Goal: Information Seeking & Learning: Learn about a topic

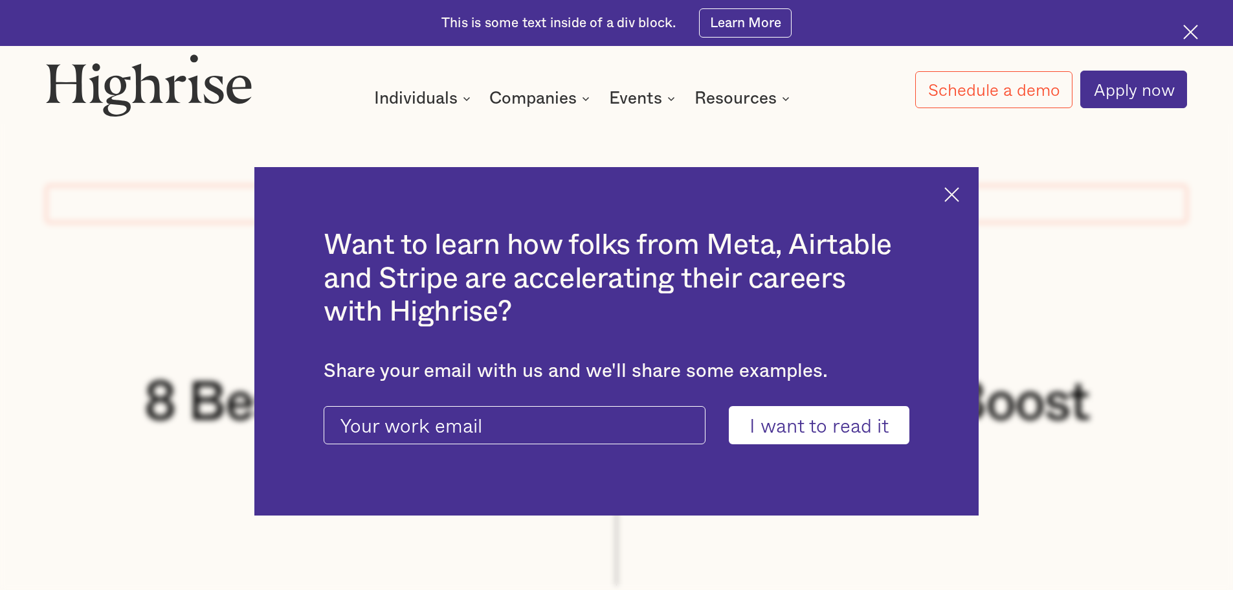
click at [969, 188] on div "Want to learn how folks from Meta, Airtable and Stripe are accelerating their c…" at bounding box center [616, 341] width 724 height 349
click at [959, 190] on img at bounding box center [952, 194] width 15 height 15
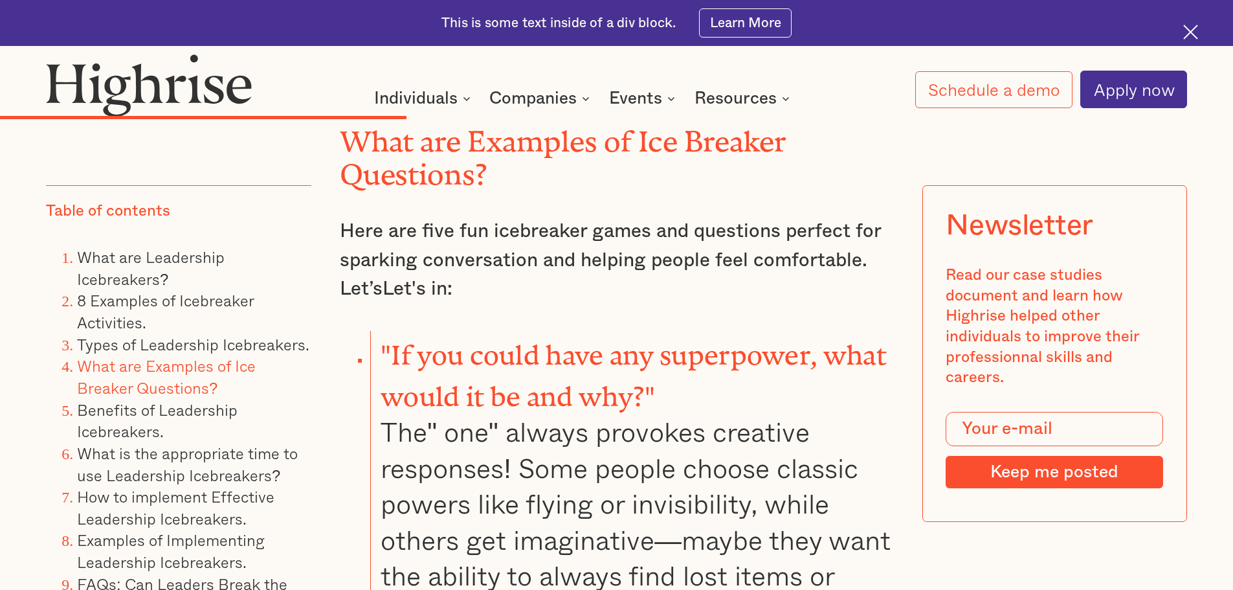
scroll to position [8222, 0]
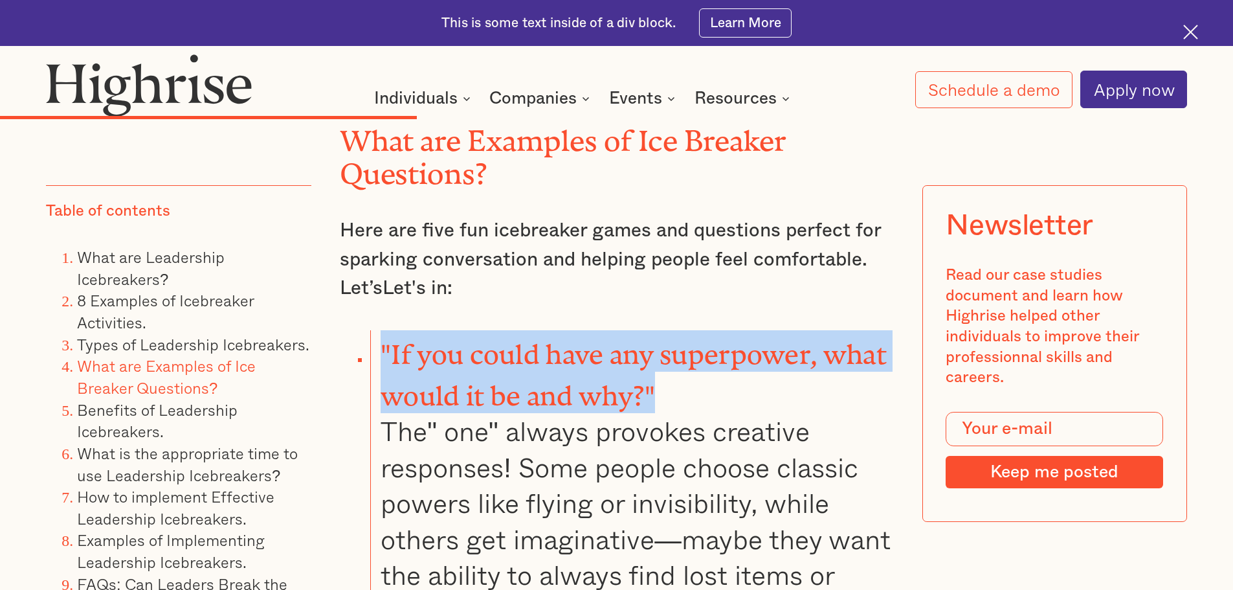
drag, startPoint x: 658, startPoint y: 315, endPoint x: 382, endPoint y: 276, distance: 279.1
click at [382, 330] on li ""If you could have any superpower, what would it be and why?" The" one" always …" at bounding box center [631, 515] width 523 height 370
copy strong ""If you could have any superpower, what would it be and why?""
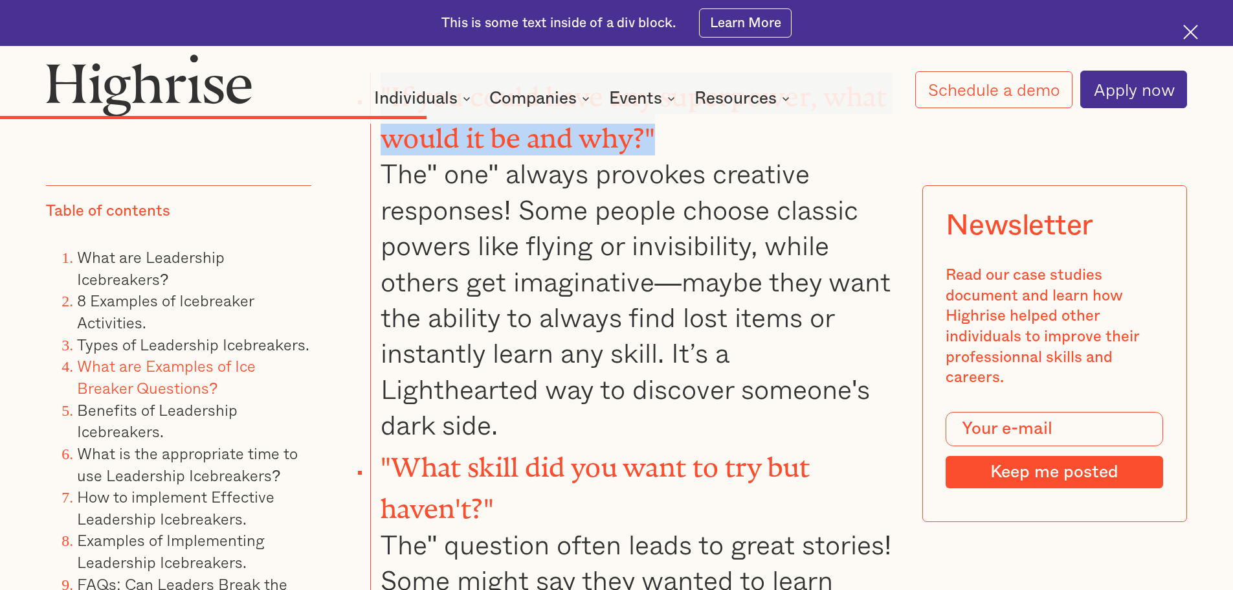
scroll to position [8481, 0]
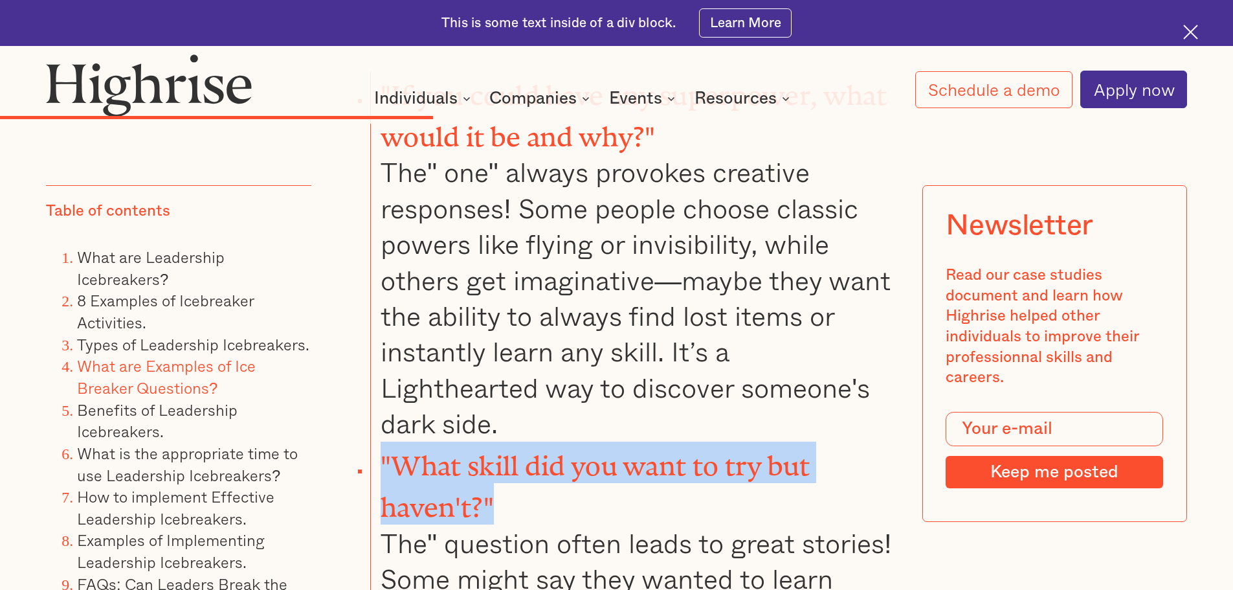
drag, startPoint x: 509, startPoint y: 415, endPoint x: 383, endPoint y: 382, distance: 130.5
click at [383, 442] on li ""What skill did you want to try but haven't?" The" question often leads to grea…" at bounding box center [631, 591] width 523 height 298
copy strong ""What skill did you want to try but haven't?""
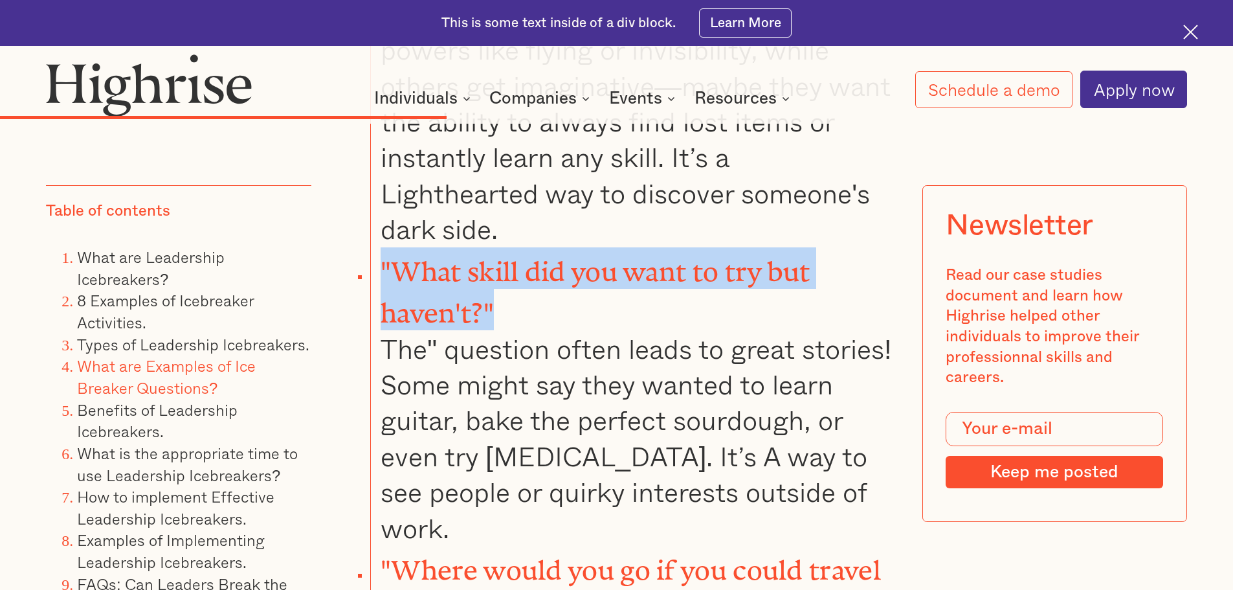
scroll to position [8740, 0]
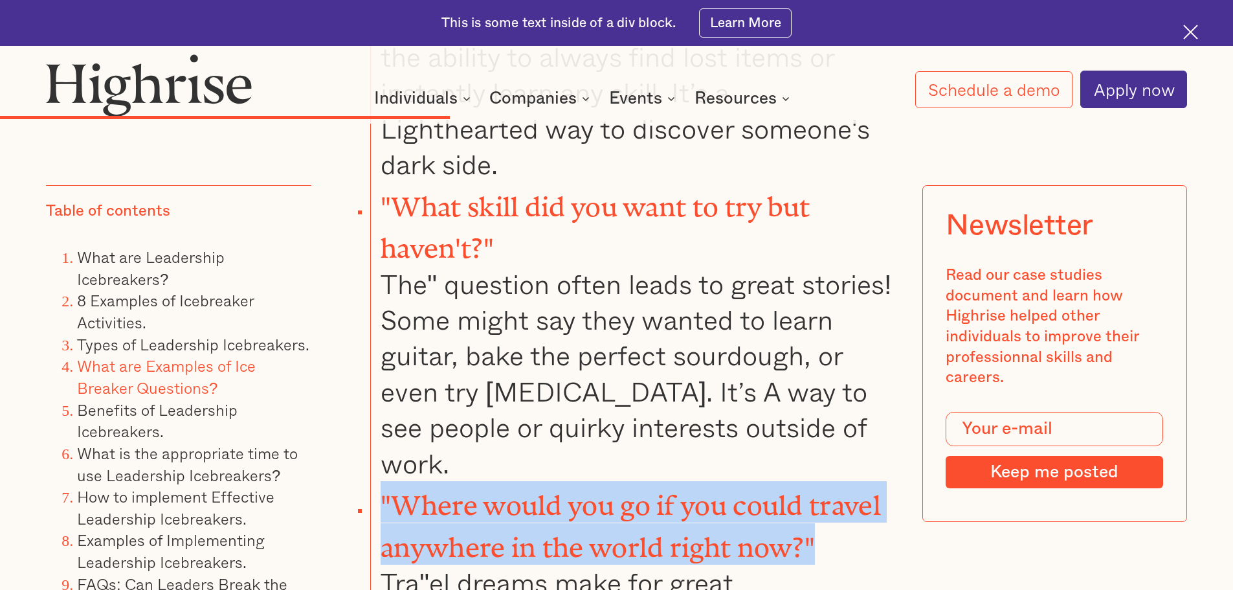
drag, startPoint x: 818, startPoint y: 459, endPoint x: 372, endPoint y: 410, distance: 448.0
copy strong ""Where would you go if you could travel anywhere in the world right now?""
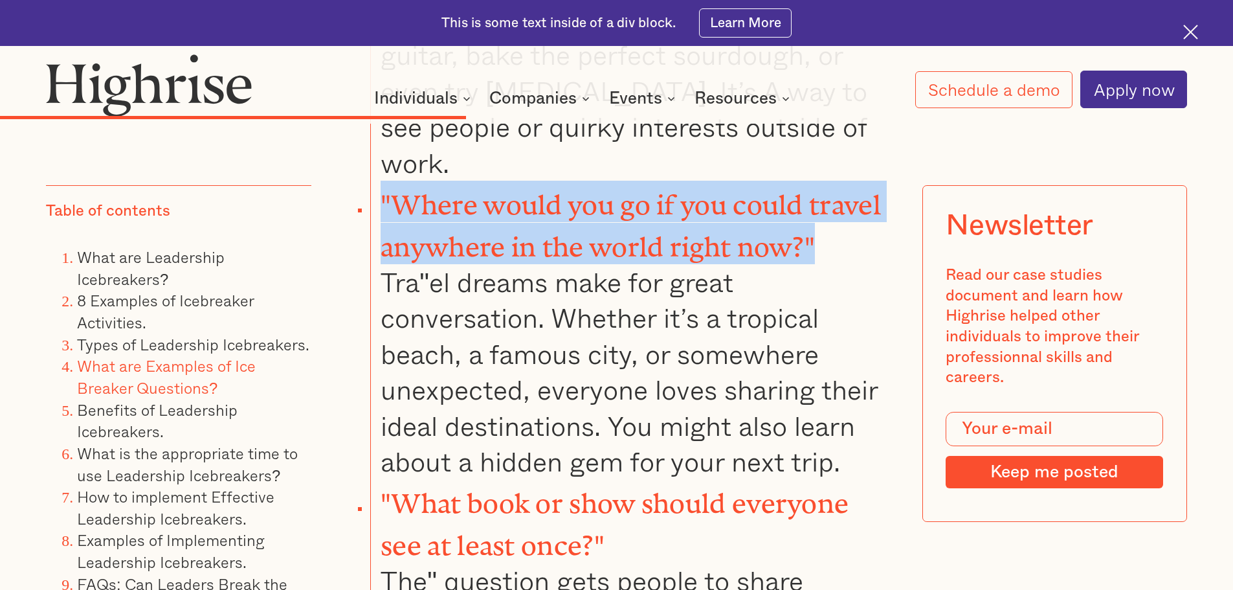
scroll to position [9064, 0]
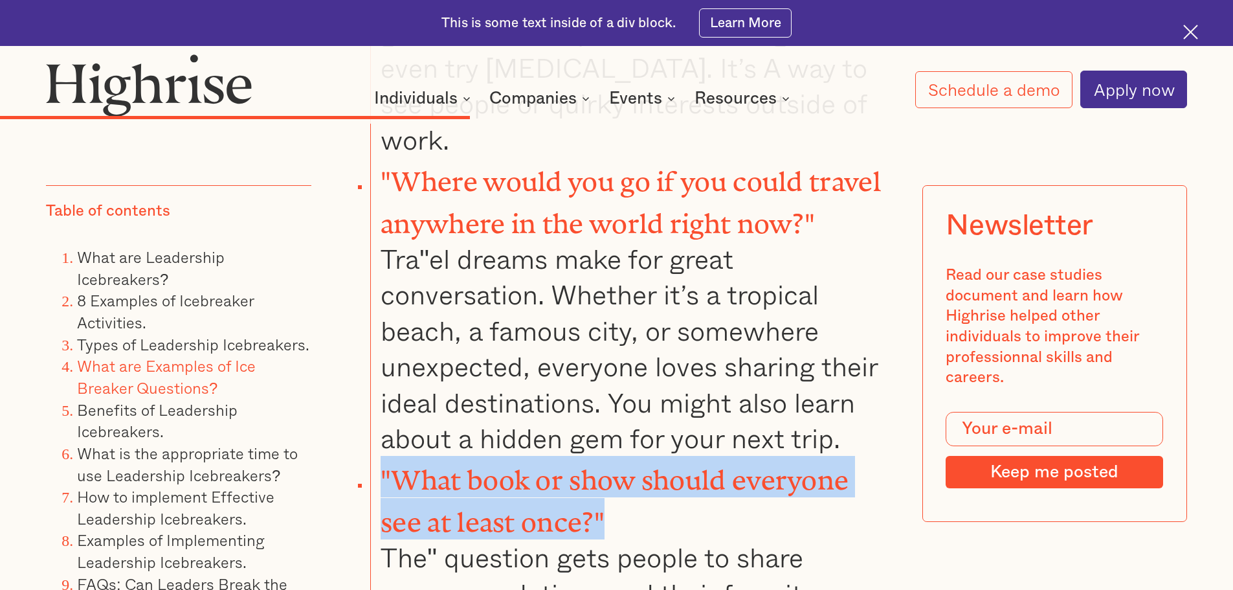
drag, startPoint x: 612, startPoint y: 421, endPoint x: 375, endPoint y: 388, distance: 239.1
copy strong ""What book or show should everyone see at least once?""
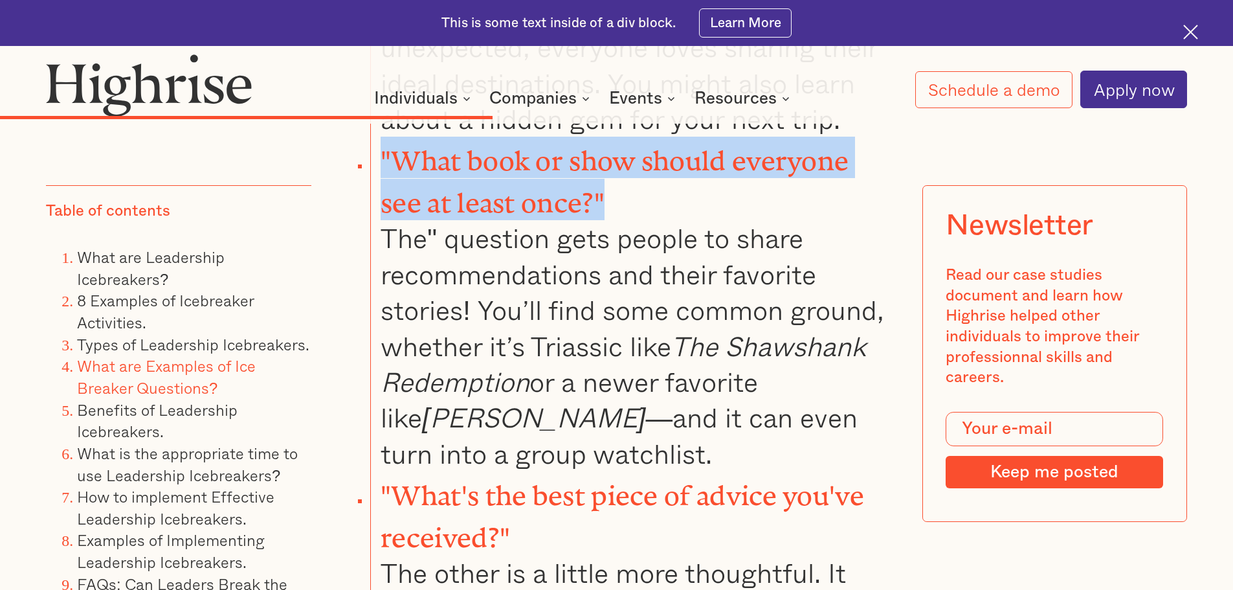
scroll to position [9452, 0]
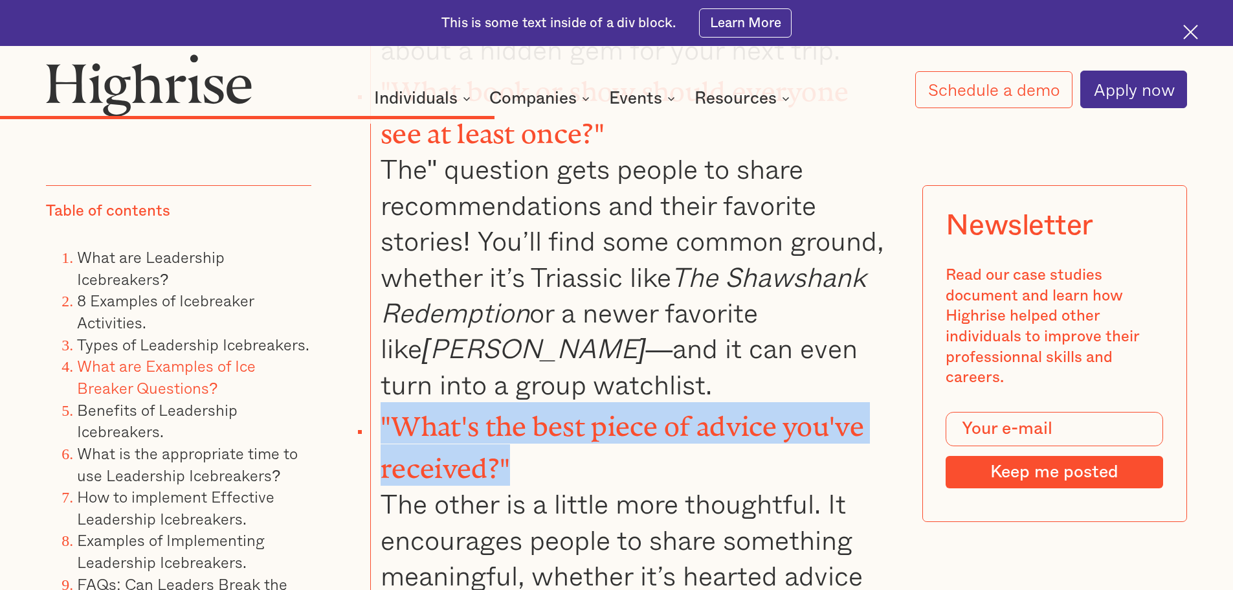
drag, startPoint x: 517, startPoint y: 358, endPoint x: 351, endPoint y: 319, distance: 170.4
copy strong ""What's the best piece of advice you've received?""
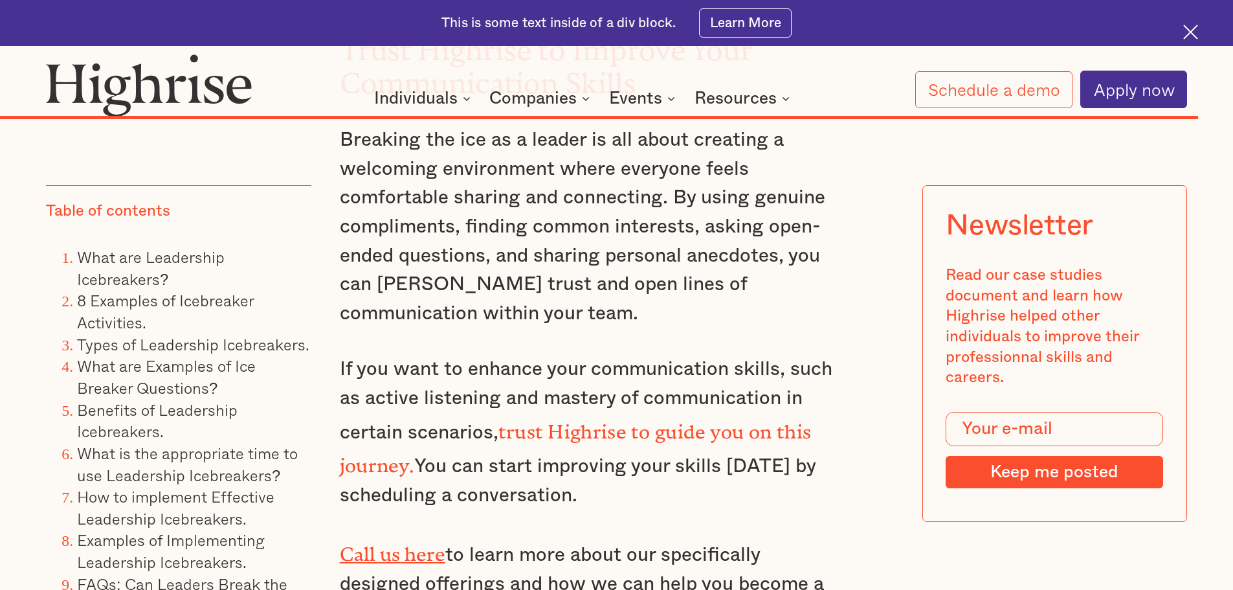
scroll to position [20976, 0]
